Goal: Find specific page/section: Find specific page/section

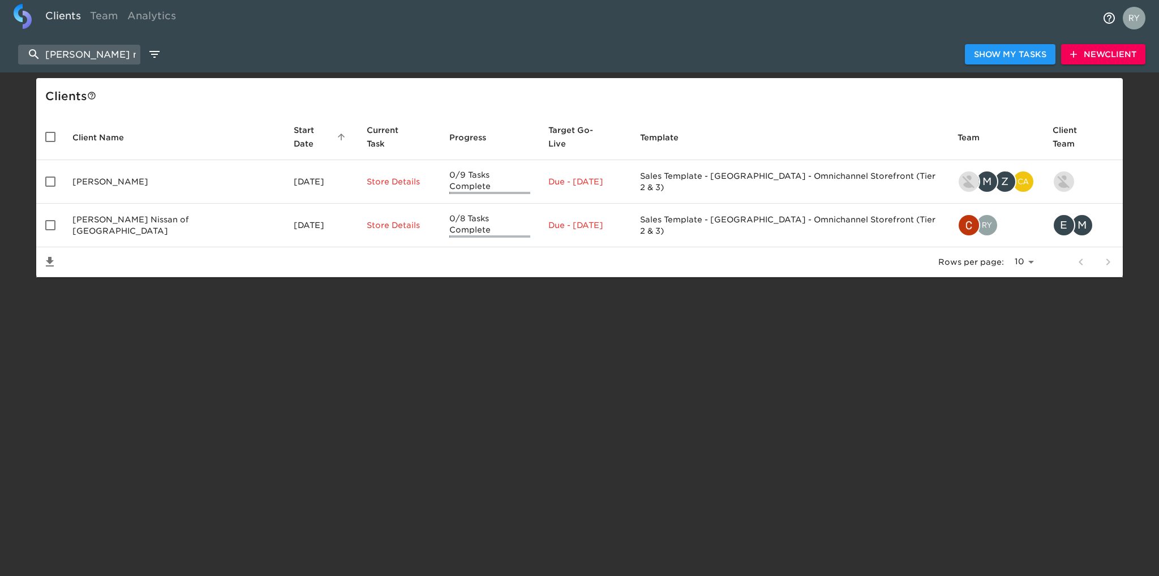
select select "10"
click at [104, 48] on input "[PERSON_NAME] nis" at bounding box center [79, 55] width 122 height 20
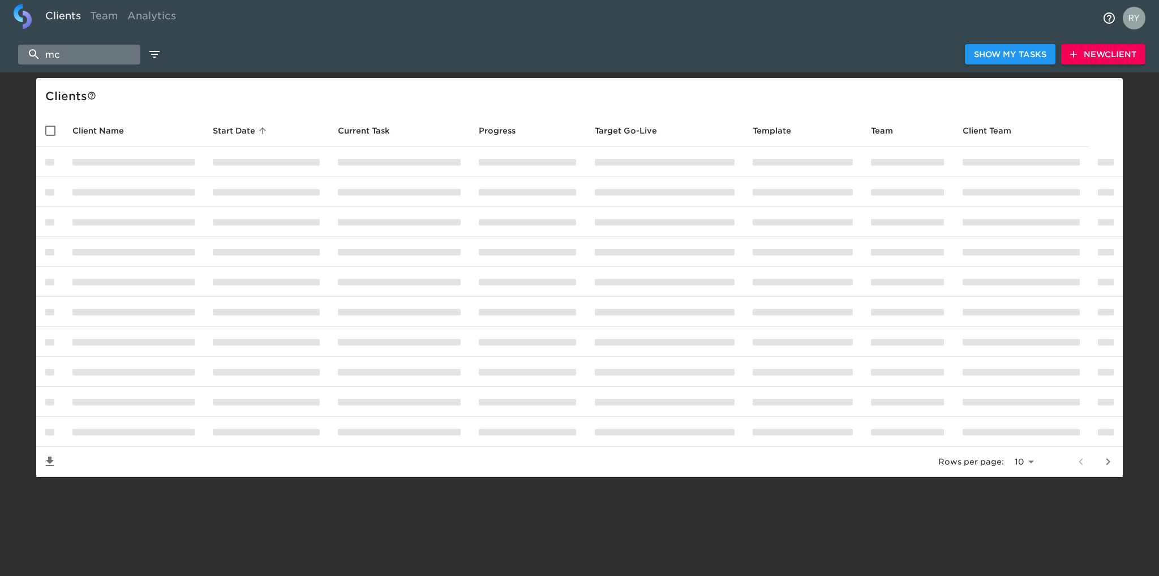
type input "m"
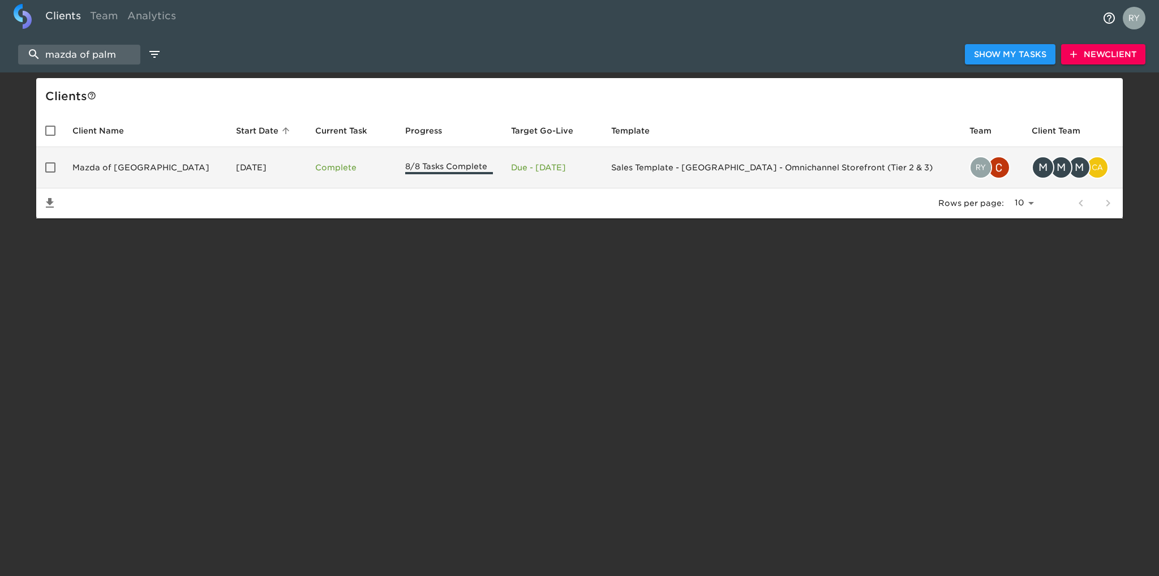
type input "mazda of palm"
click at [140, 166] on td "Mazda of [GEOGRAPHIC_DATA]" at bounding box center [145, 167] width 164 height 41
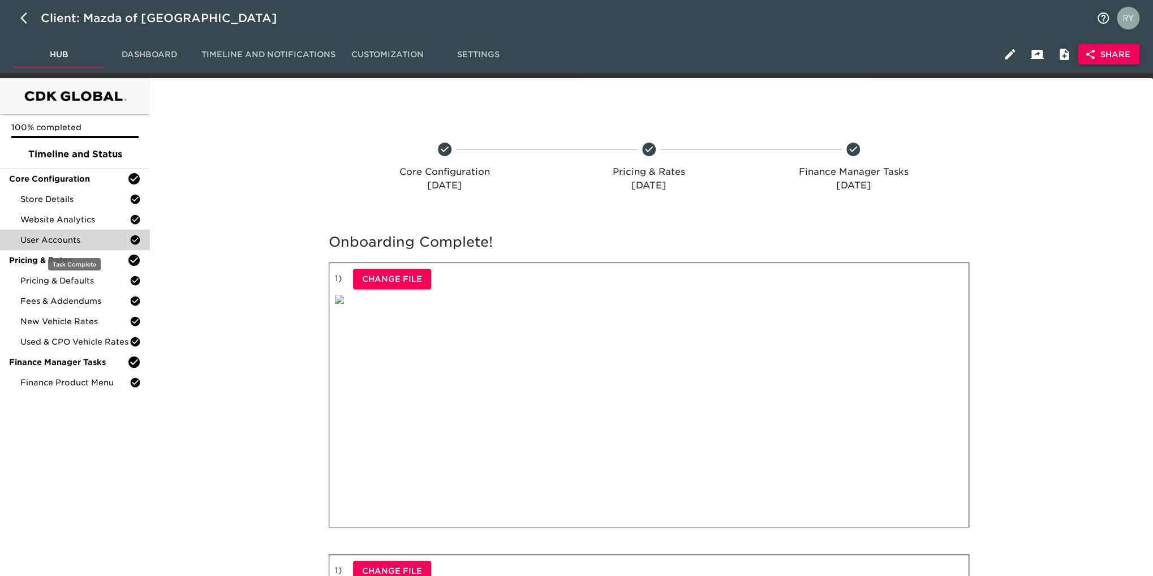
click at [57, 239] on span "User Accounts" at bounding box center [74, 239] width 109 height 11
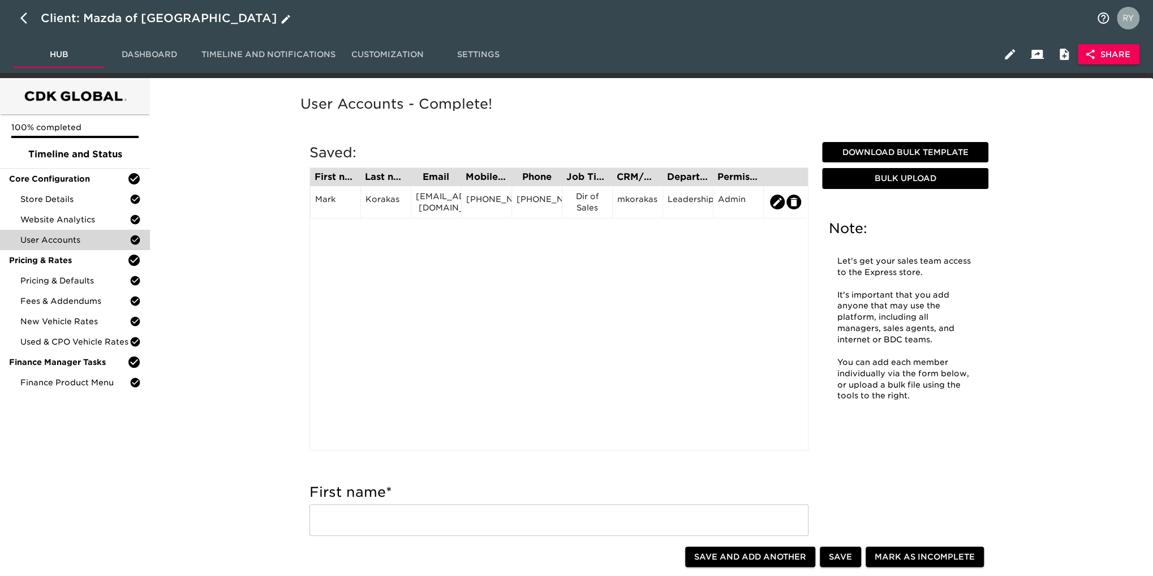
click at [22, 18] on icon "button" at bounding box center [23, 17] width 7 height 11
select select "10"
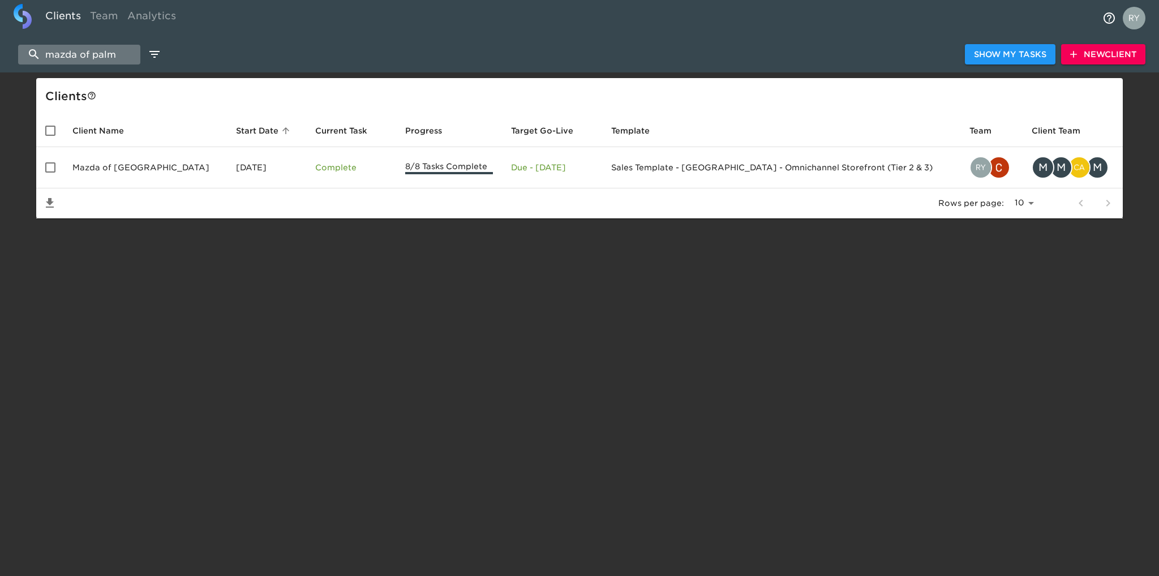
drag, startPoint x: 127, startPoint y: 57, endPoint x: 46, endPoint y: 55, distance: 80.9
click at [46, 55] on input "mazda of palm" at bounding box center [79, 55] width 122 height 20
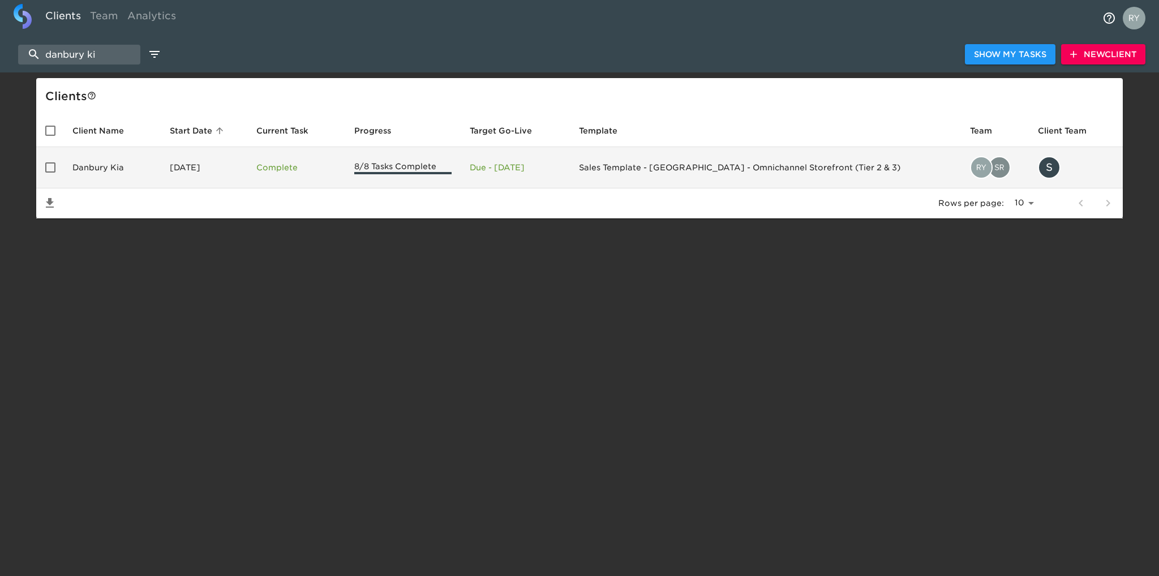
type input "danbury ki"
click at [105, 170] on td "Danbury Kia" at bounding box center [111, 167] width 97 height 41
